Goal: Check status: Check status

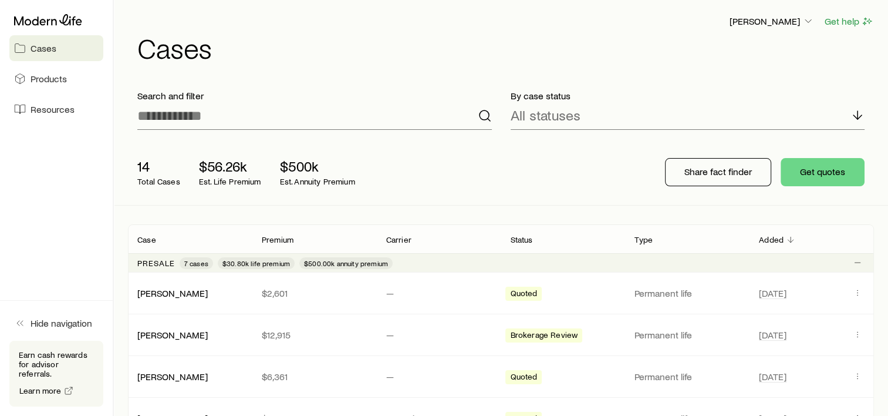
click at [52, 48] on span "Cases" at bounding box center [44, 48] width 26 height 12
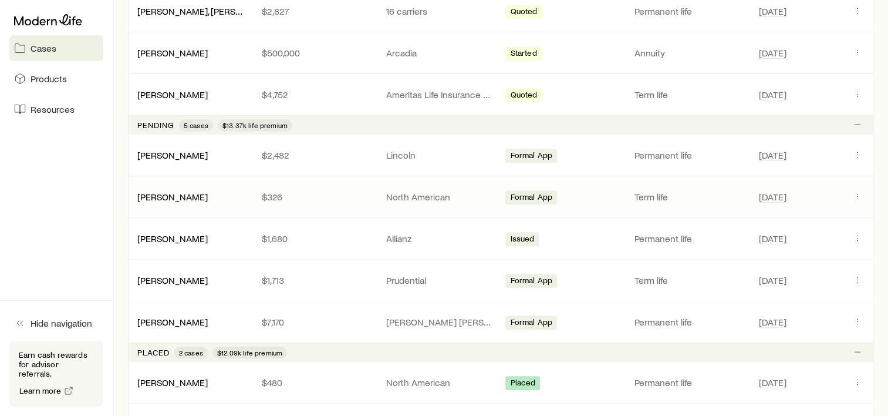
scroll to position [470, 0]
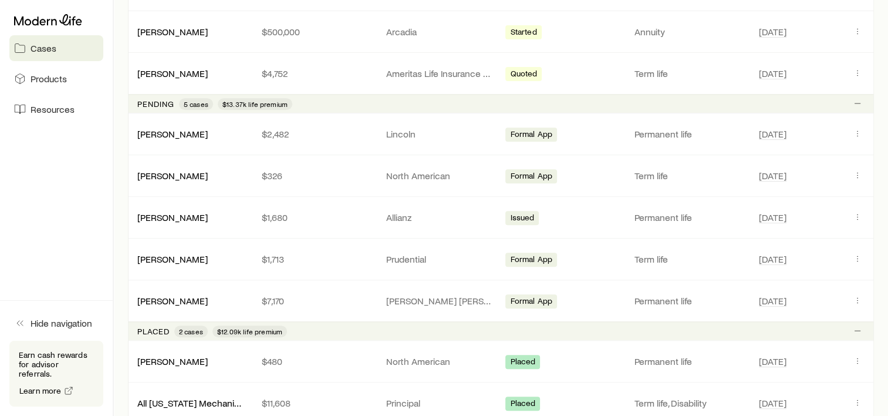
click at [51, 256] on aside "Cases Products Resources Hide navigation Earn cash rewards for advisor referral…" at bounding box center [57, 208] width 114 height 416
click at [169, 301] on link "[PERSON_NAME]" at bounding box center [173, 299] width 70 height 11
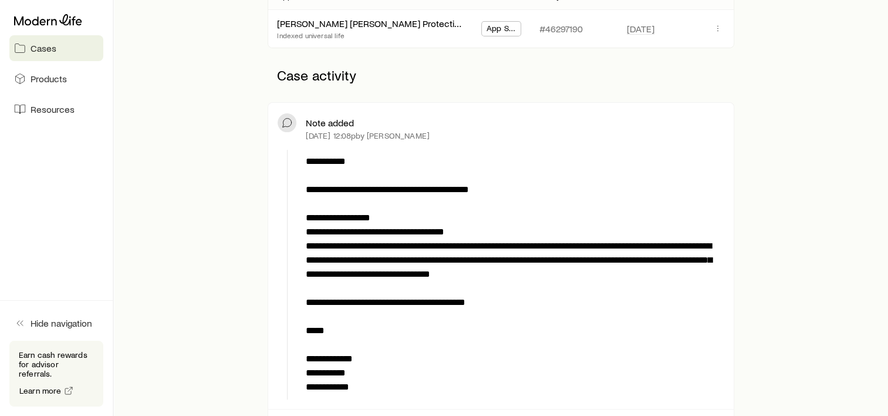
scroll to position [294, 0]
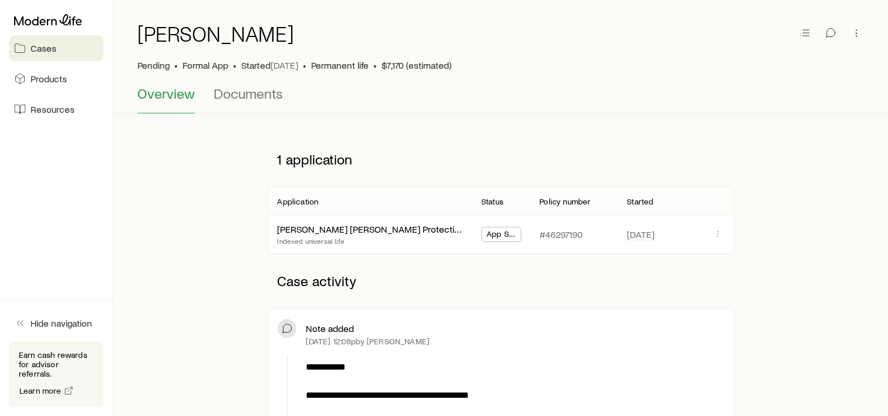
scroll to position [0, 0]
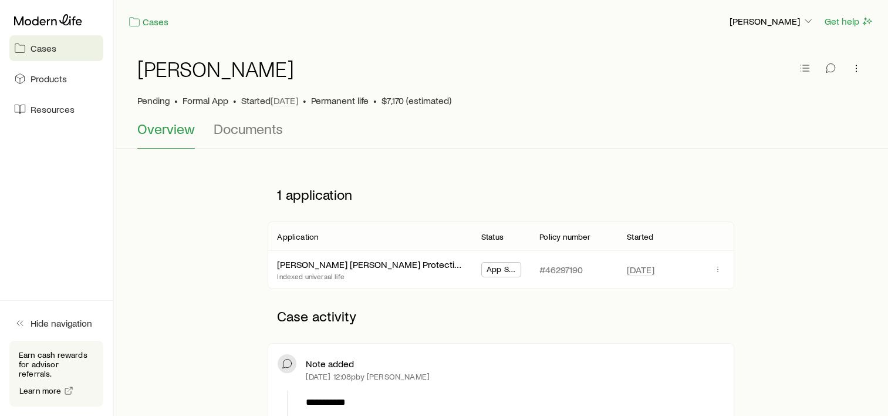
click at [42, 55] on link "Cases" at bounding box center [56, 48] width 94 height 26
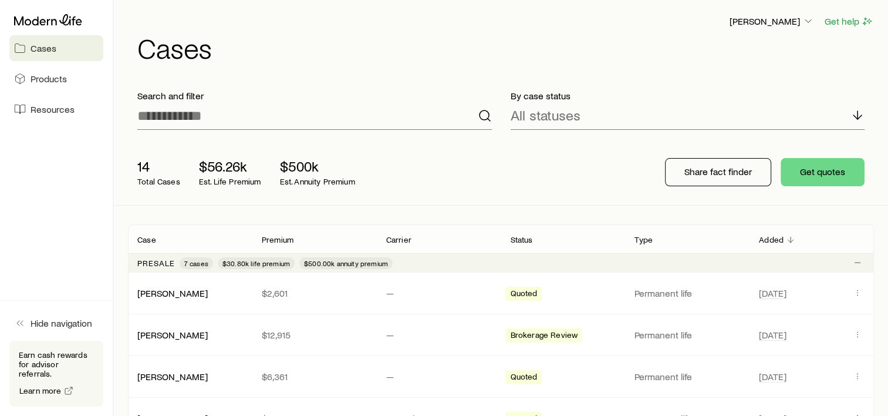
click at [45, 48] on span "Cases" at bounding box center [44, 48] width 26 height 12
